Goal: Task Accomplishment & Management: Complete application form

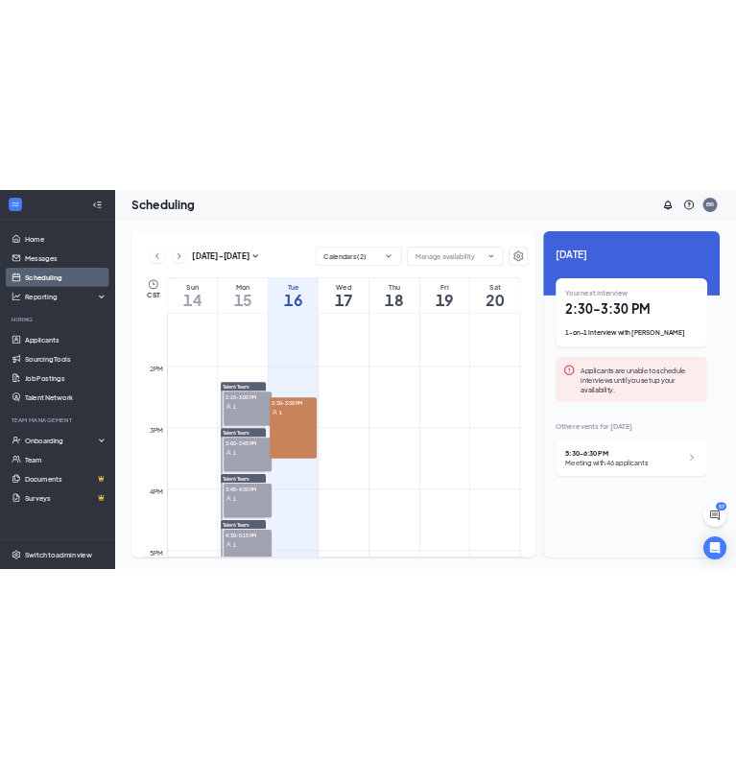
scroll to position [1614, 0]
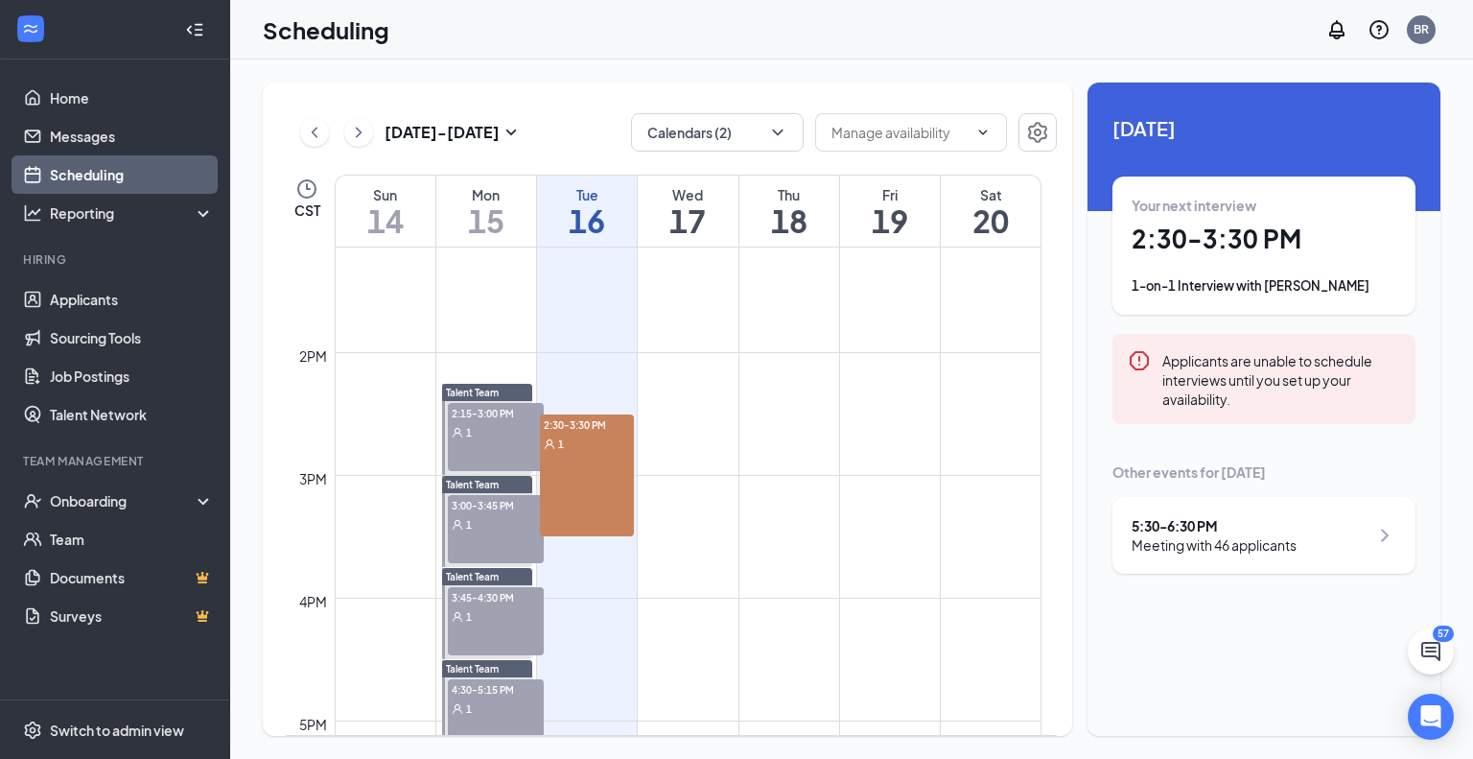
click at [602, 503] on div "2:30-3:30 PM 1" at bounding box center [587, 475] width 94 height 122
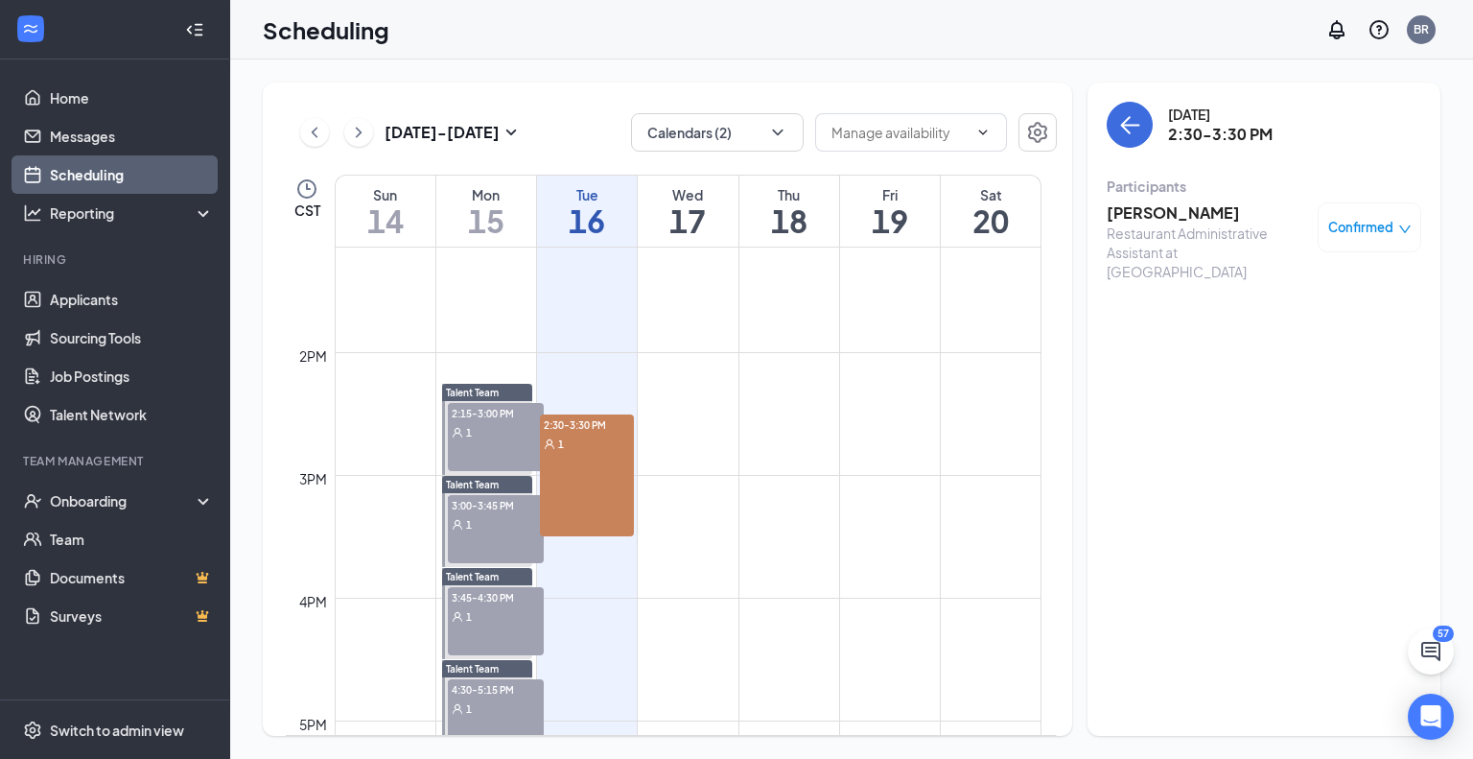
click at [1196, 210] on h3 "[PERSON_NAME]" at bounding box center [1207, 212] width 201 height 21
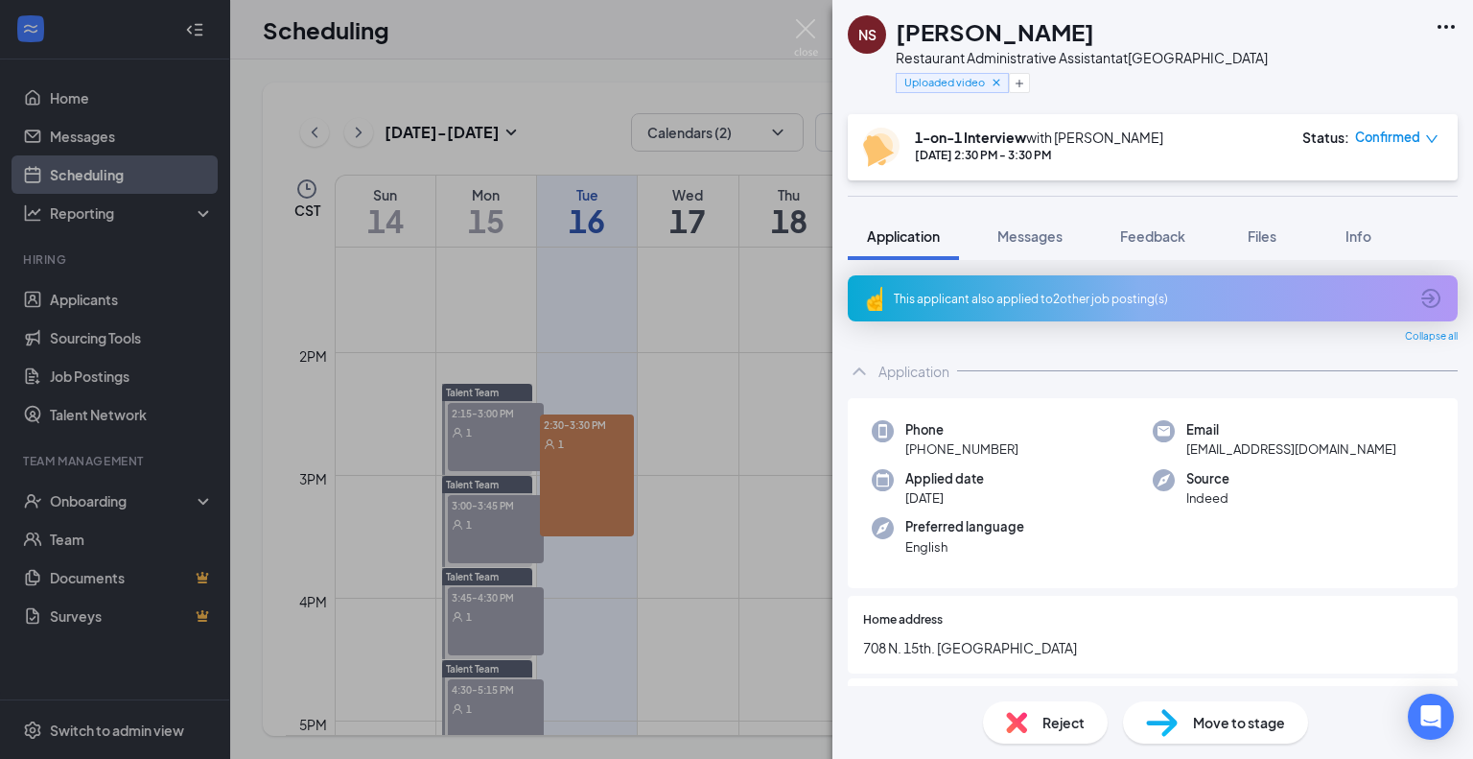
drag, startPoint x: 1092, startPoint y: 37, endPoint x: 898, endPoint y: 43, distance: 193.8
click at [902, 39] on div "[PERSON_NAME]" at bounding box center [1082, 31] width 372 height 33
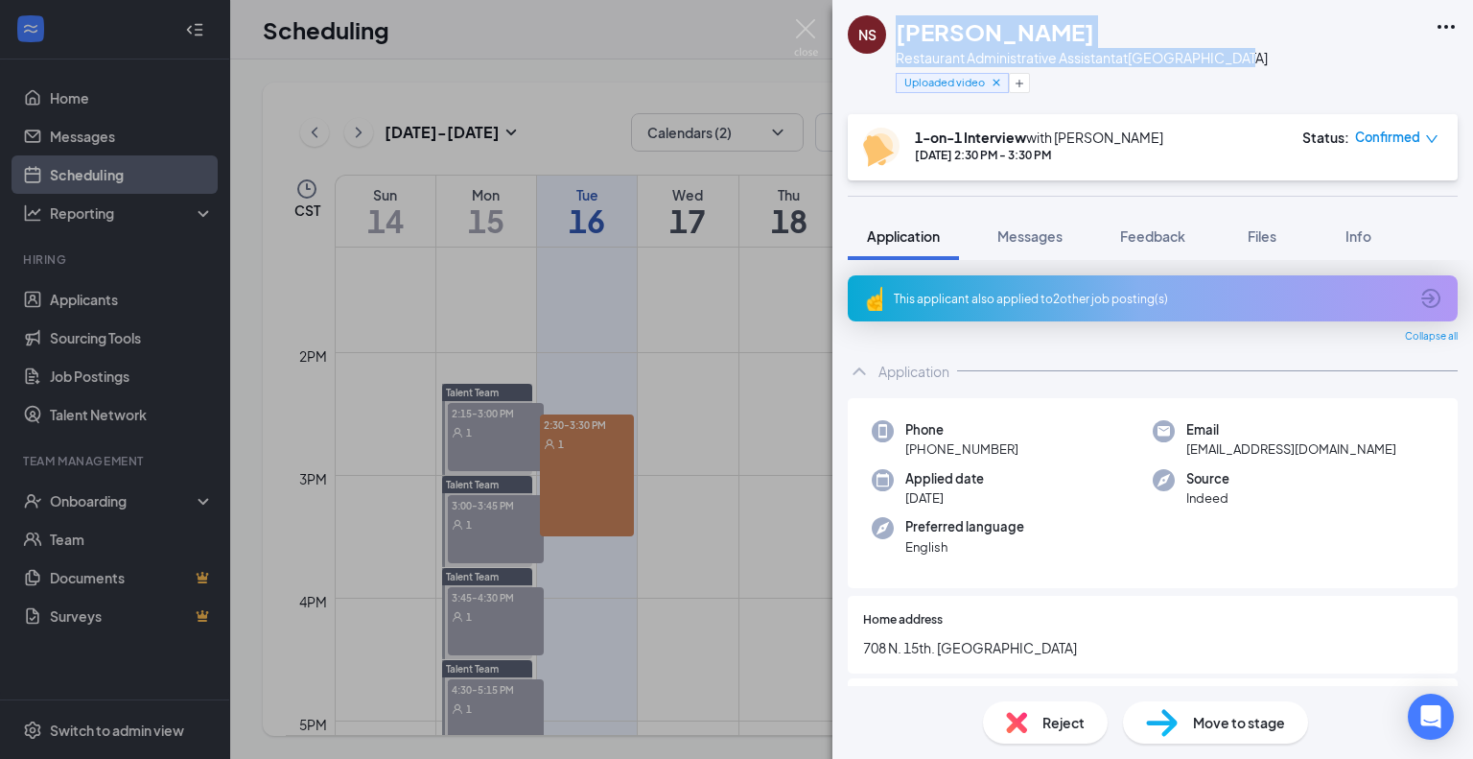
drag, startPoint x: 1239, startPoint y: 49, endPoint x: 882, endPoint y: 30, distance: 357.3
click at [882, 29] on div "NS [PERSON_NAME] Restaurant Administrative Assistant at [GEOGRAPHIC_DATA] Uploa…" at bounding box center [1153, 57] width 641 height 114
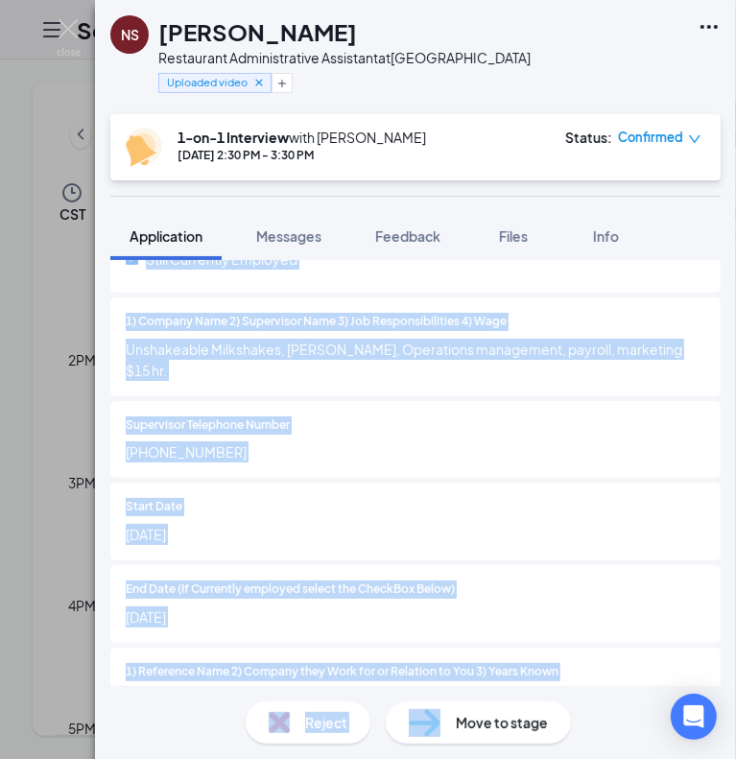
scroll to position [5659, 0]
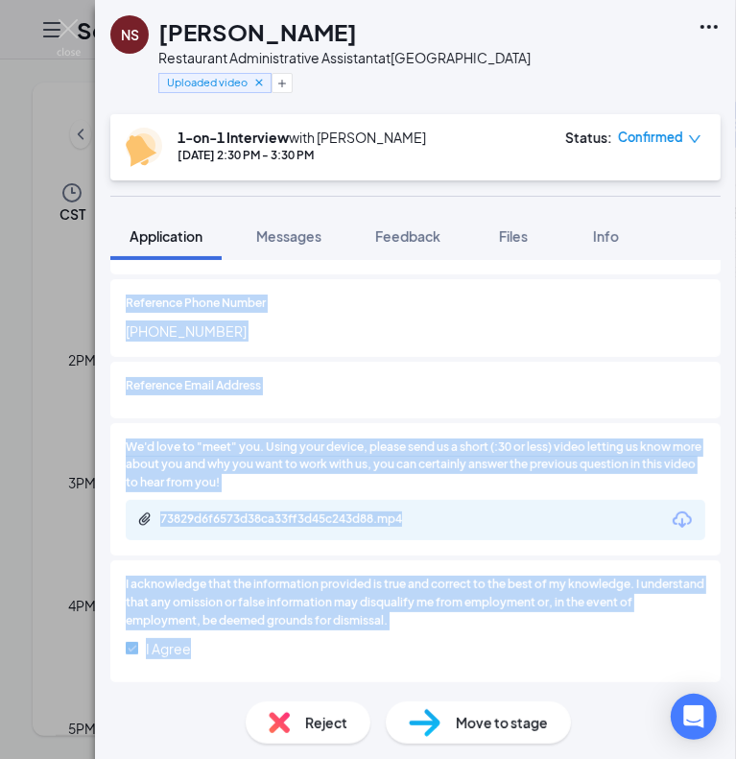
drag, startPoint x: 168, startPoint y: 425, endPoint x: 498, endPoint y: 651, distance: 400.1
click at [515, 234] on span "Files" at bounding box center [513, 235] width 29 height 17
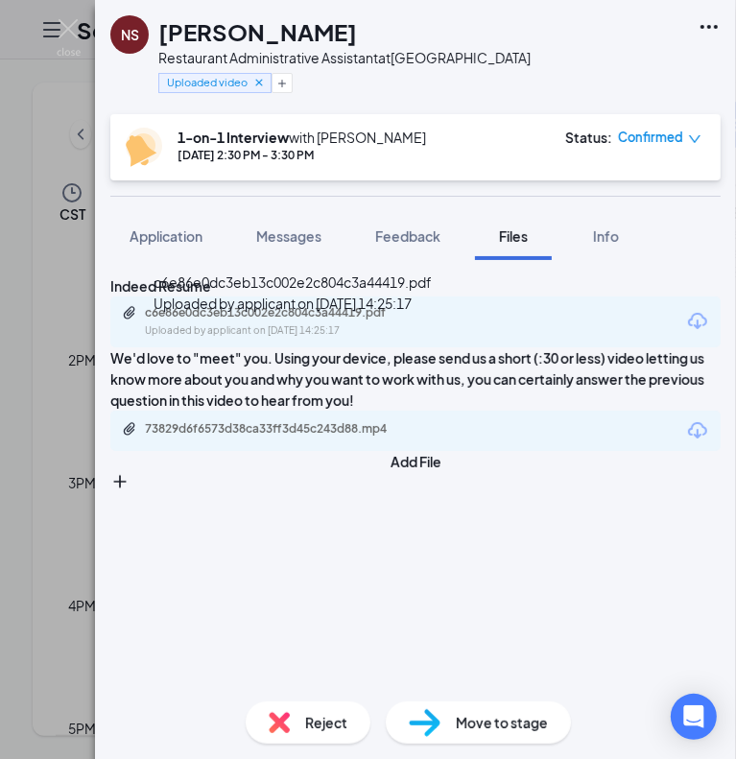
click at [363, 339] on div "Uploaded by applicant on [DATE] 14:25:17" at bounding box center [289, 330] width 288 height 15
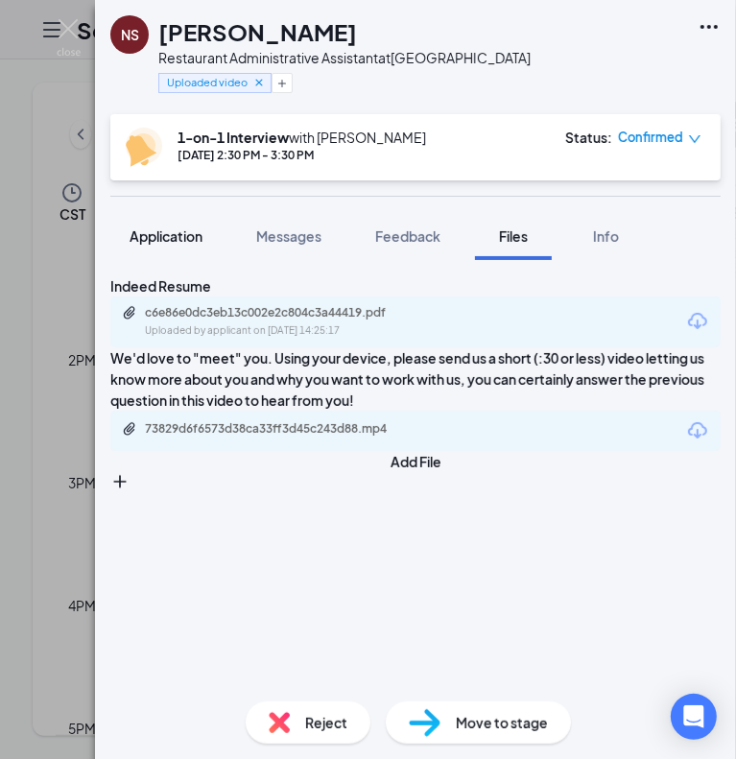
click at [184, 237] on span "Application" at bounding box center [165, 235] width 73 height 17
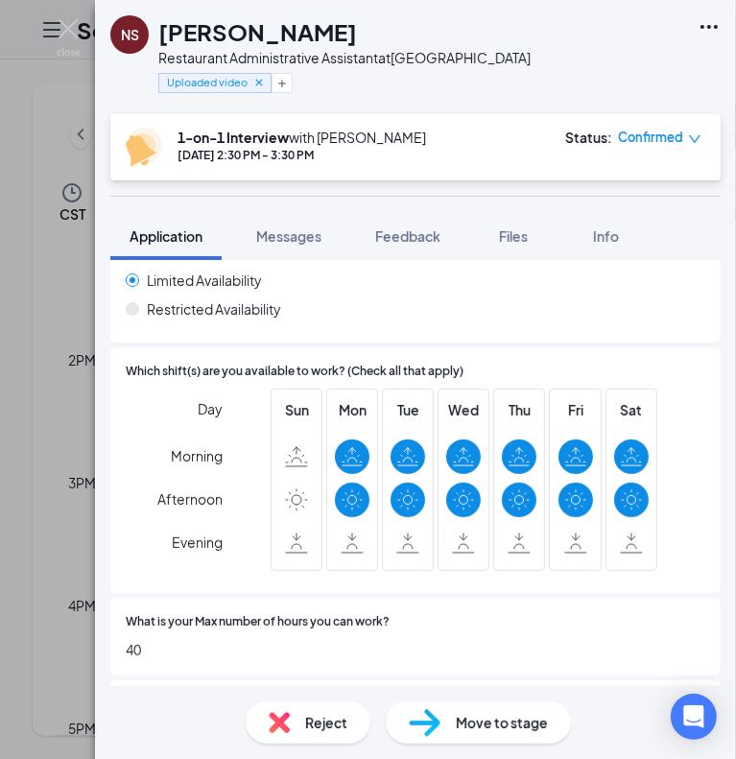
scroll to position [2494, 0]
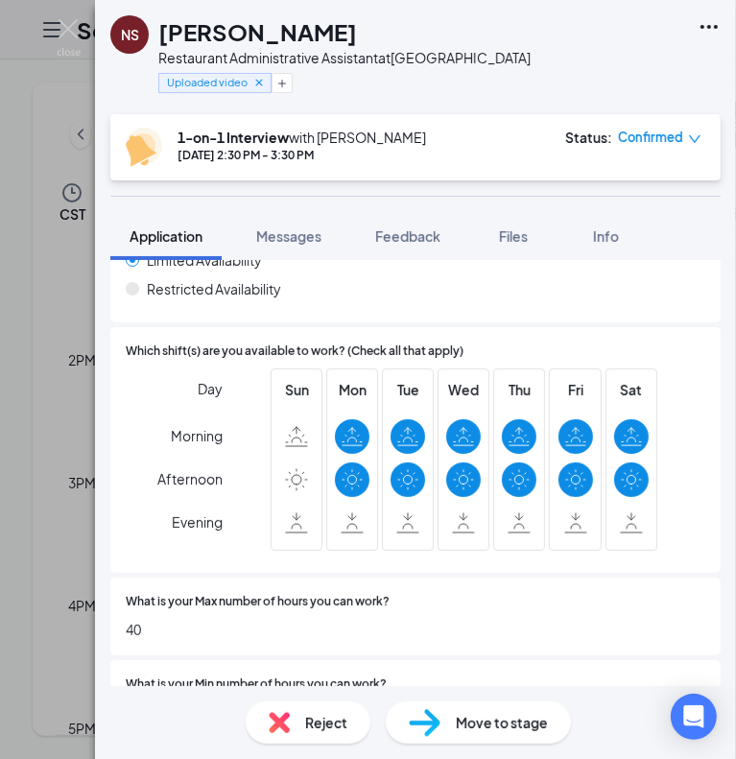
click at [299, 663] on div "What is your Min number of hours you can work? 35" at bounding box center [415, 699] width 610 height 78
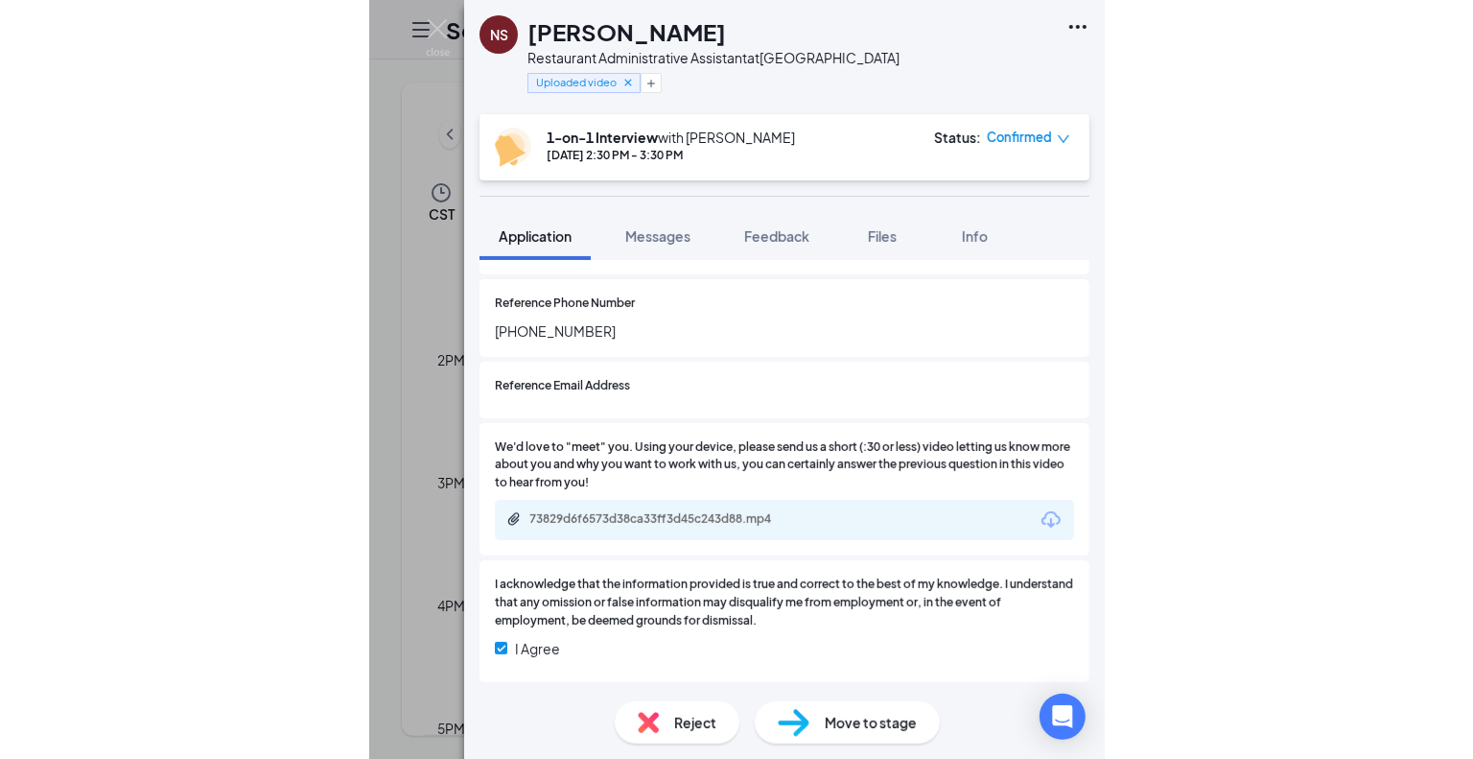
scroll to position [5651, 0]
